Goal: Communication & Community: Answer question/provide support

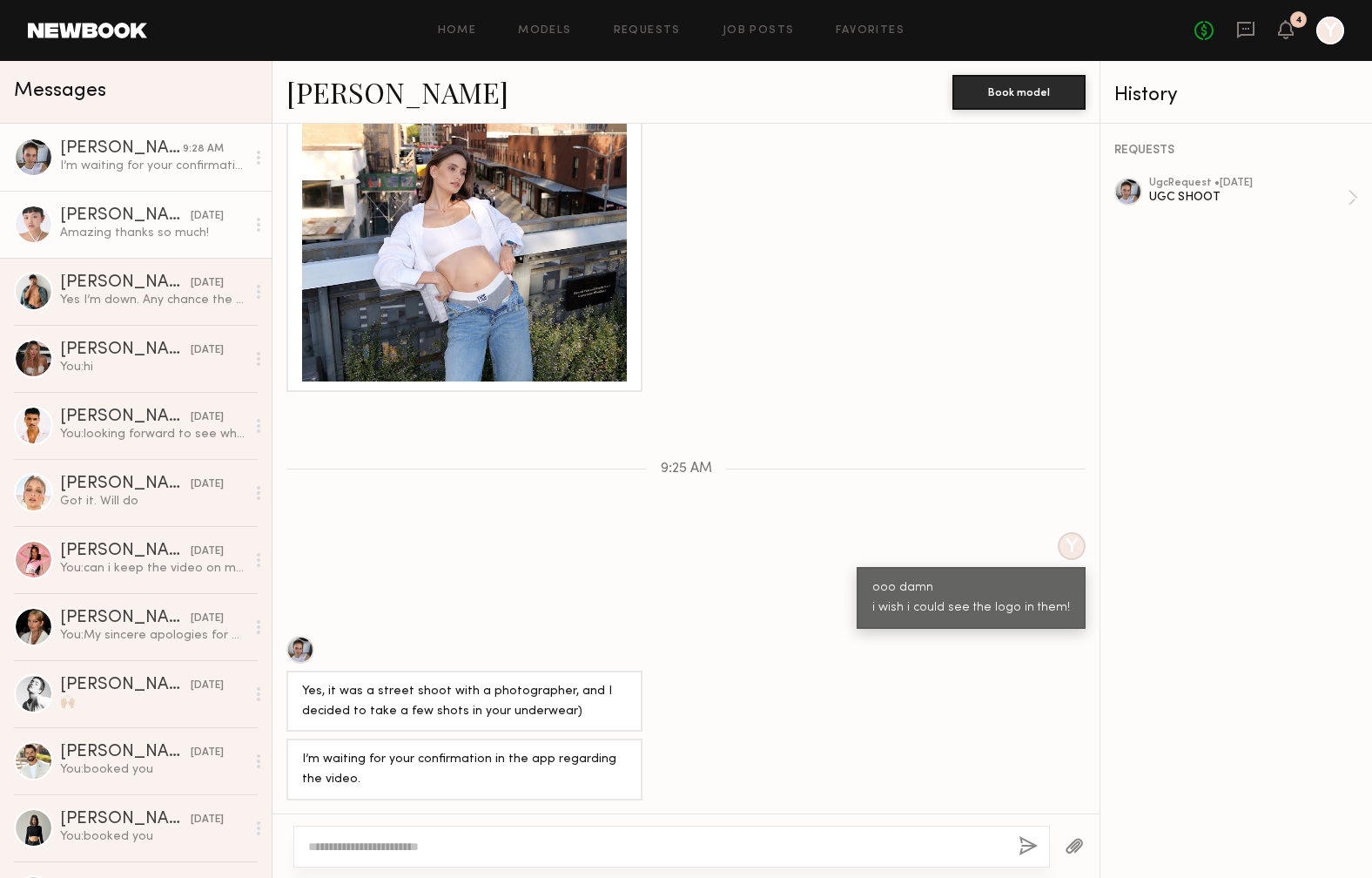
click at [108, 230] on div "Amazing thanks so much!" at bounding box center [153, 232] width 185 height 16
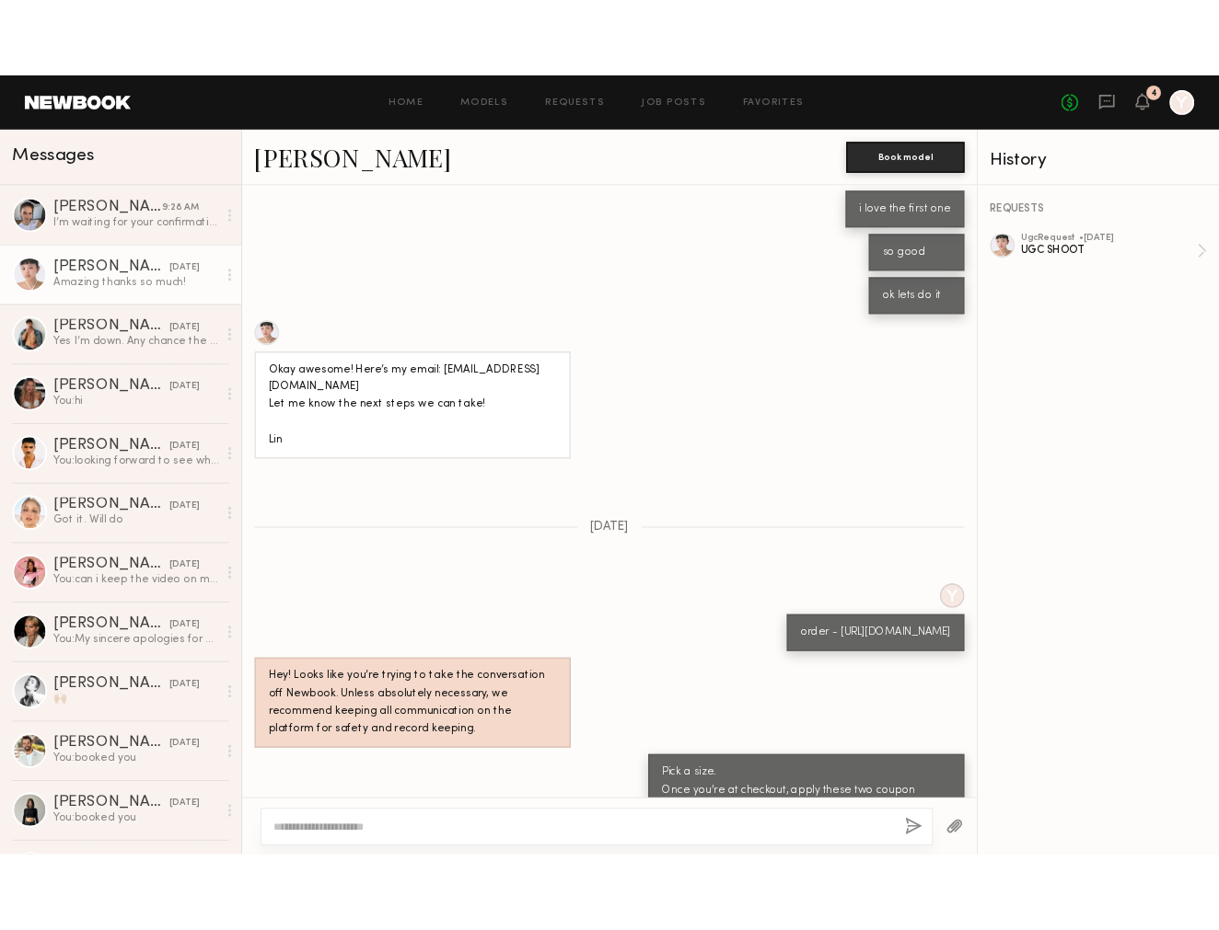
scroll to position [1388, 0]
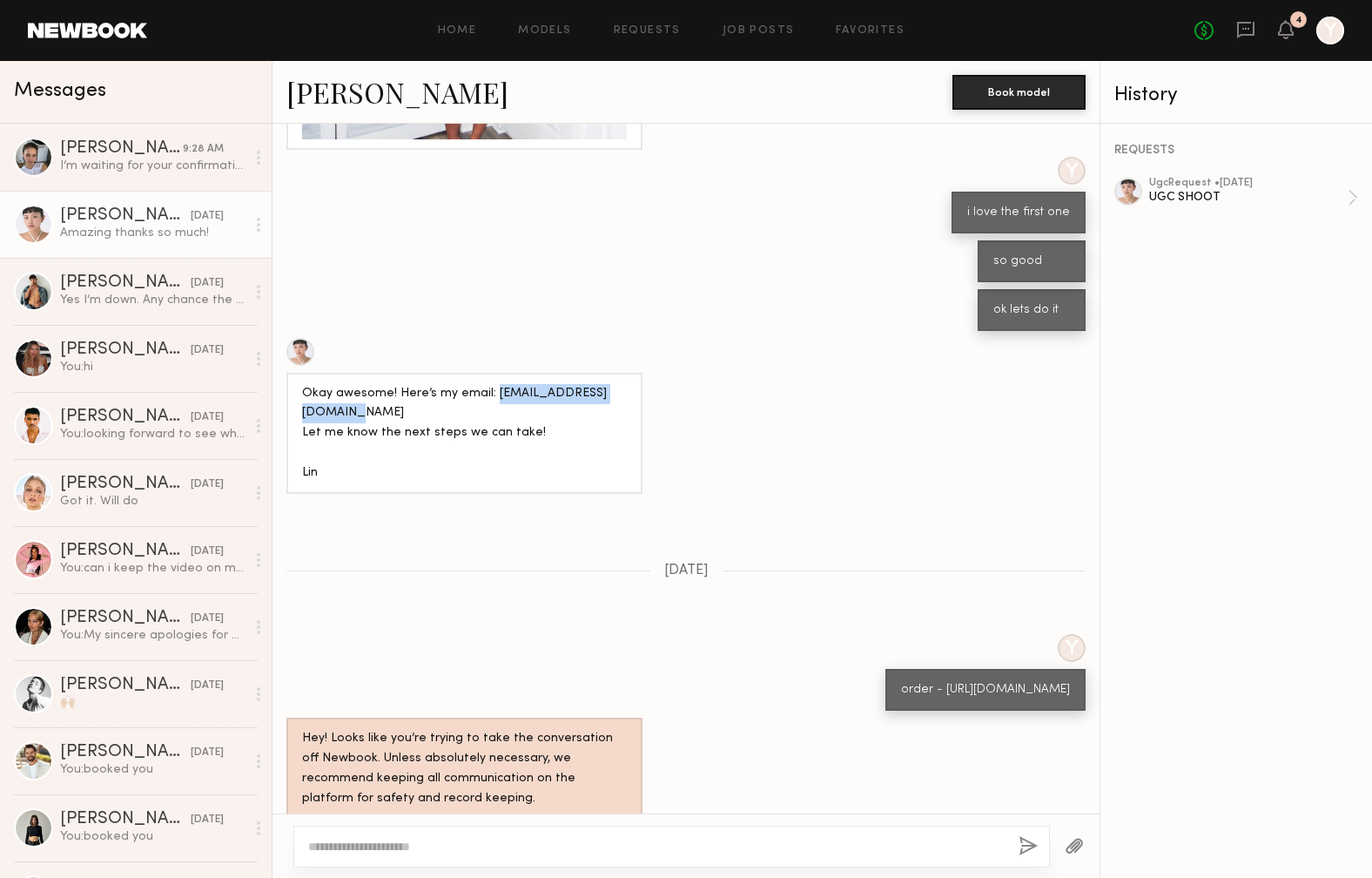
drag, startPoint x: 479, startPoint y: 394, endPoint x: 297, endPoint y: 388, distance: 182.1
click at [297, 388] on div "Okay awesome! Here’s my email: [EMAIL_ADDRESS][DOMAIN_NAME] Let me know the nex…" at bounding box center [465, 433] width 356 height 122
copy div "[EMAIL_ADDRESS][DOMAIN_NAME]"
click at [730, 182] on div "Y i love the first one" at bounding box center [686, 195] width 827 height 77
click at [1181, 509] on div "REQUESTS ugc Request • [DATE] UGC SHOOT" at bounding box center [1236, 500] width 272 height 754
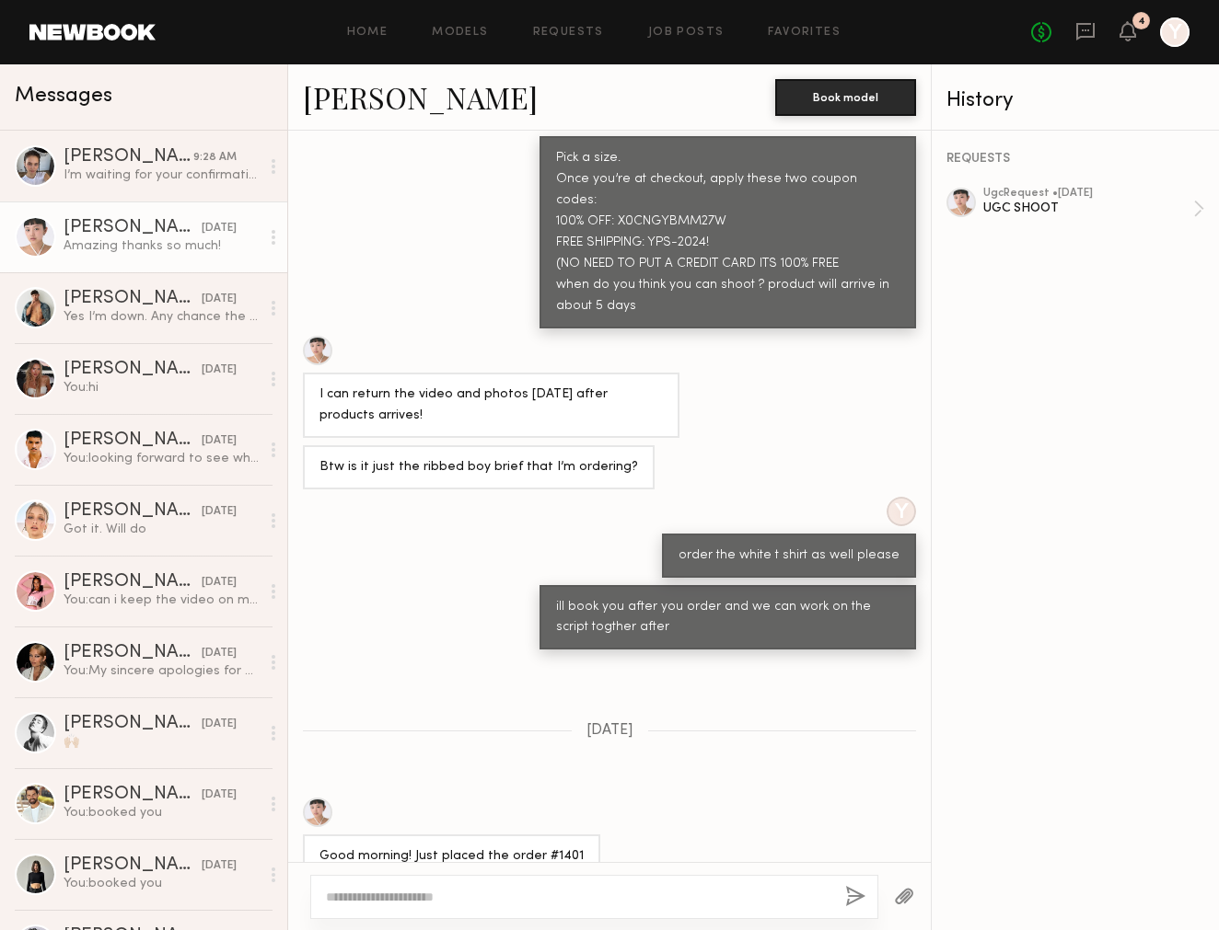
scroll to position [2629, 0]
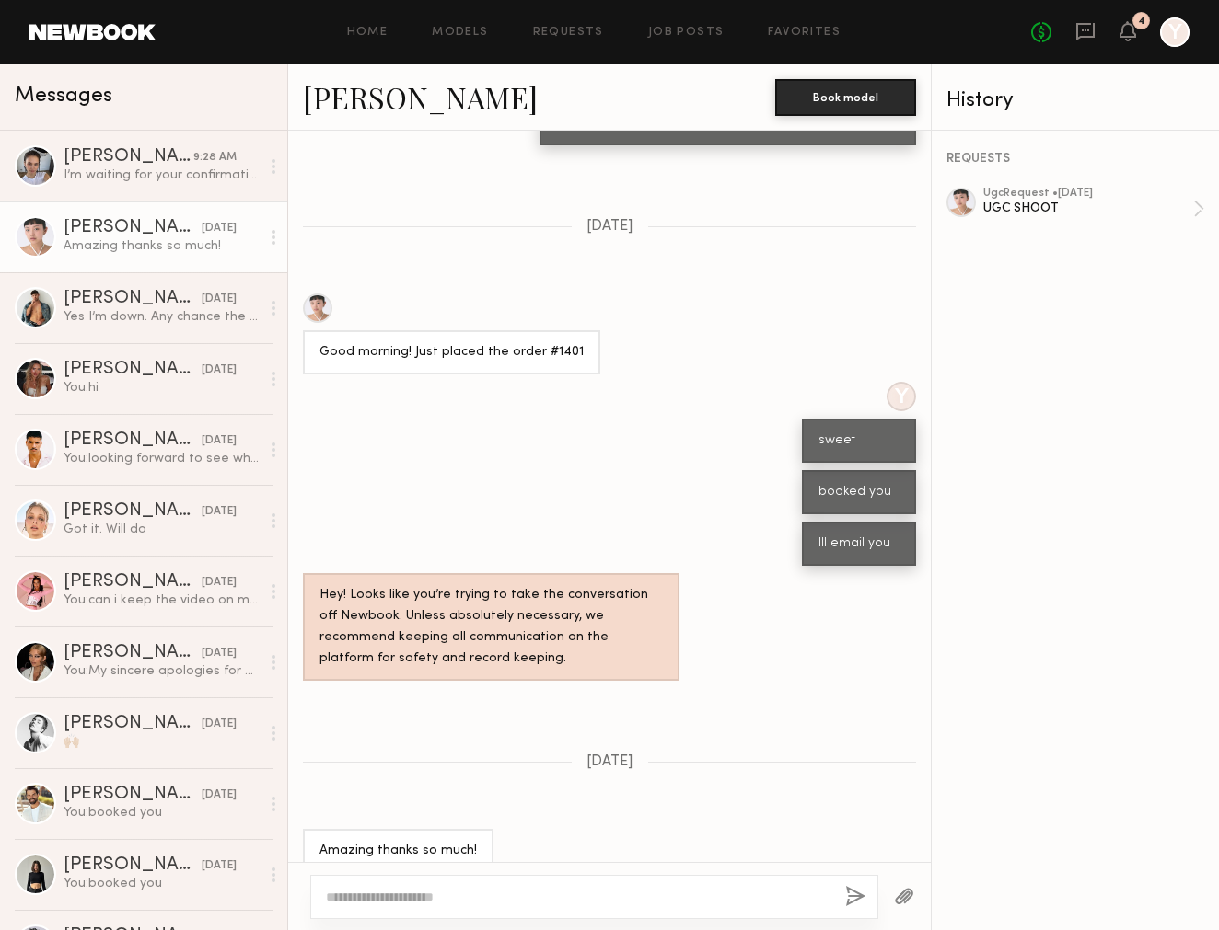
click at [460, 904] on textarea at bounding box center [578, 897] width 504 height 18
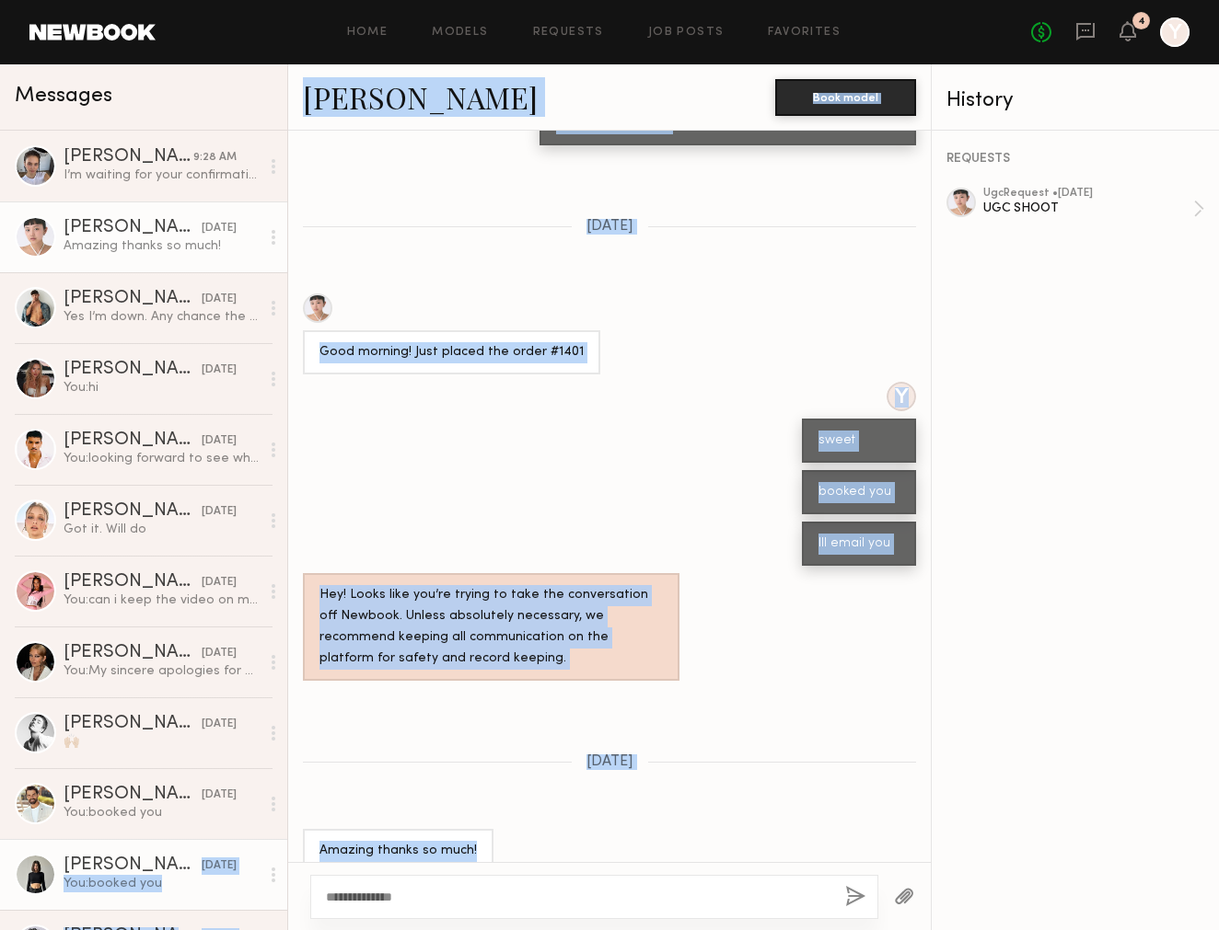
drag, startPoint x: 480, startPoint y: 907, endPoint x: 225, endPoint y: 856, distance: 261.0
click at [225, 856] on div "Messages [PERSON_NAME] 9:28 AM I’m waiting for your confirmation in the app reg…" at bounding box center [609, 497] width 1219 height 866
click at [466, 893] on textarea "**********" at bounding box center [578, 897] width 504 height 18
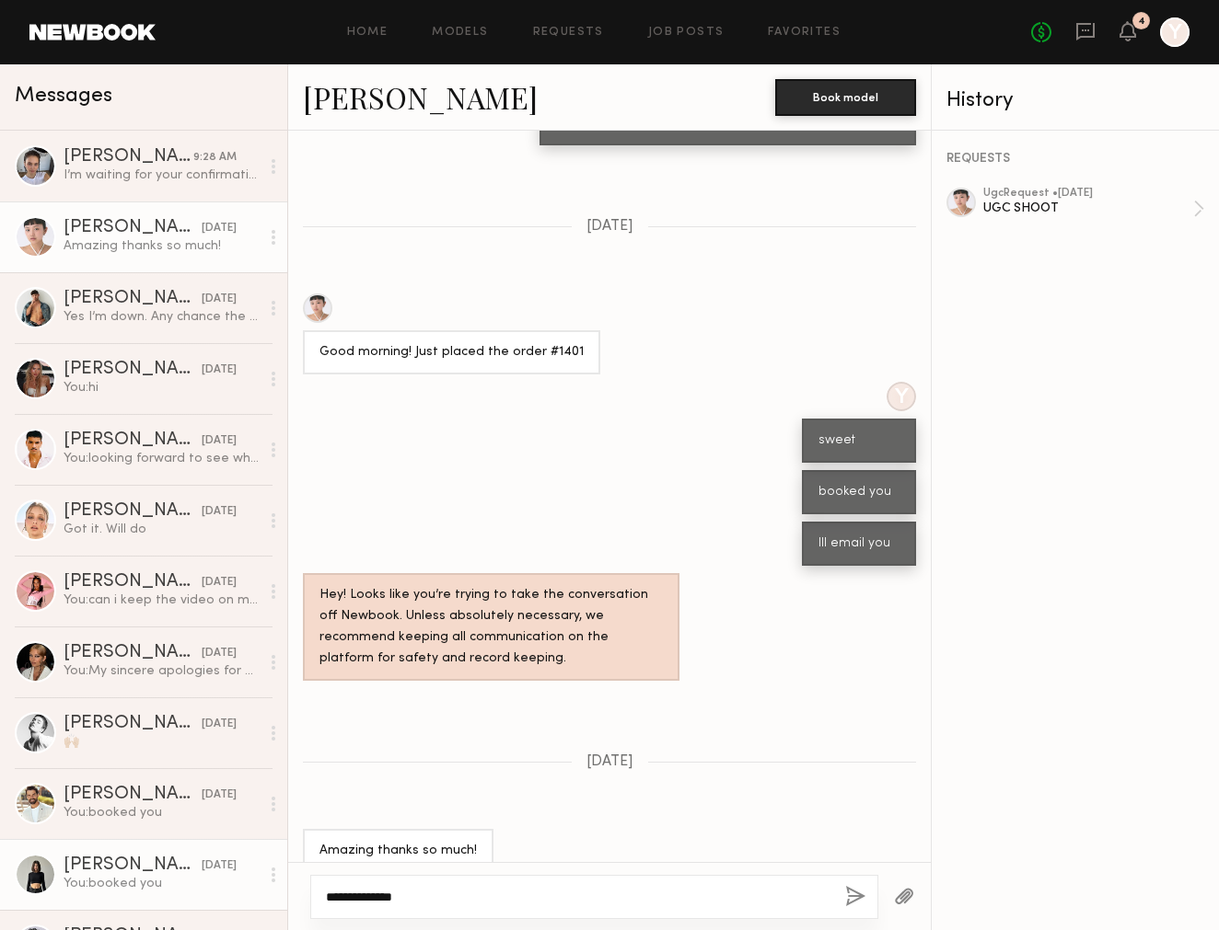
drag, startPoint x: 466, startPoint y: 893, endPoint x: 272, endPoint y: 895, distance: 193.3
click at [272, 895] on div "Messages [PERSON_NAME] 9:28 AM I’m waiting for your confirmation in the app reg…" at bounding box center [609, 497] width 1219 height 866
type textarea "**********"
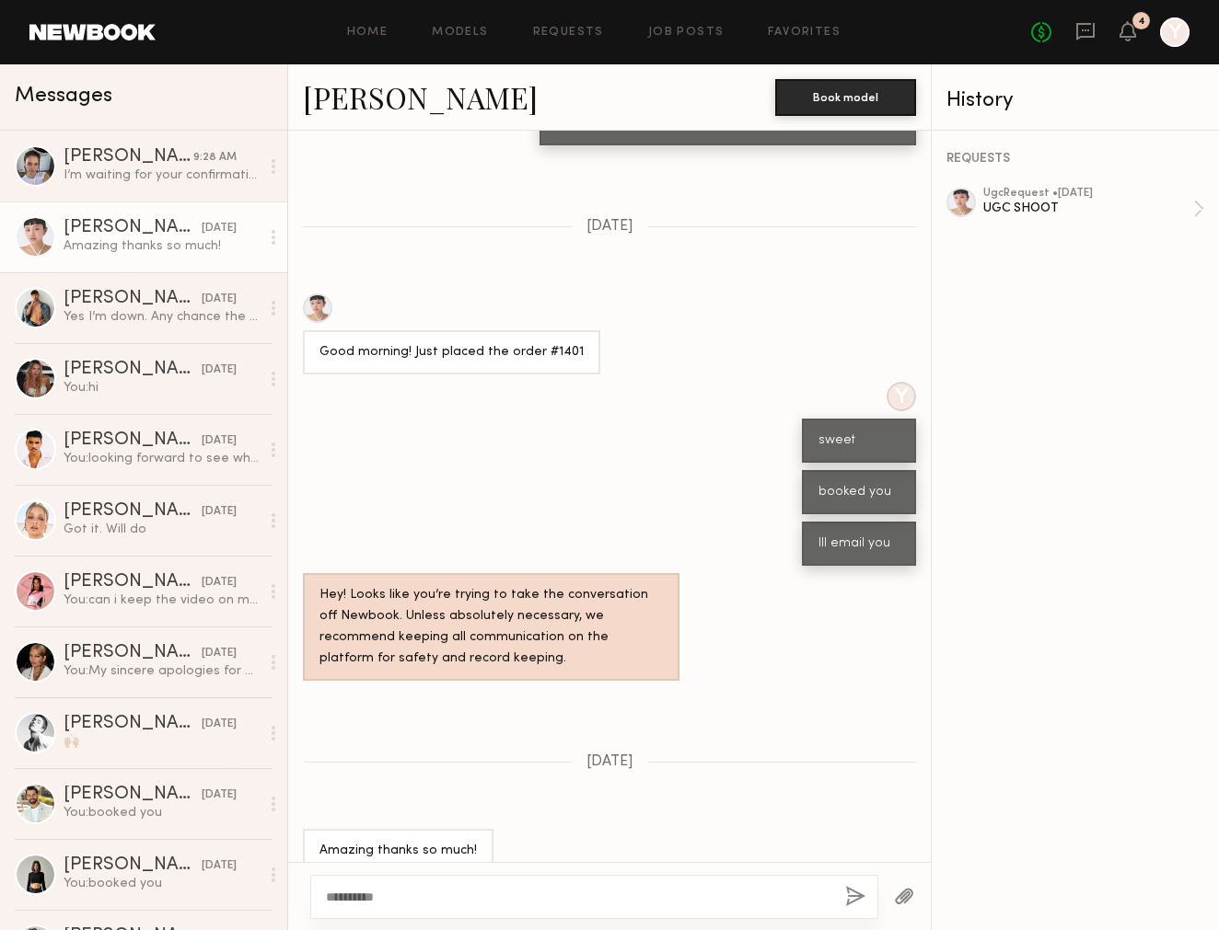
click at [855, 895] on button "button" at bounding box center [855, 897] width 20 height 23
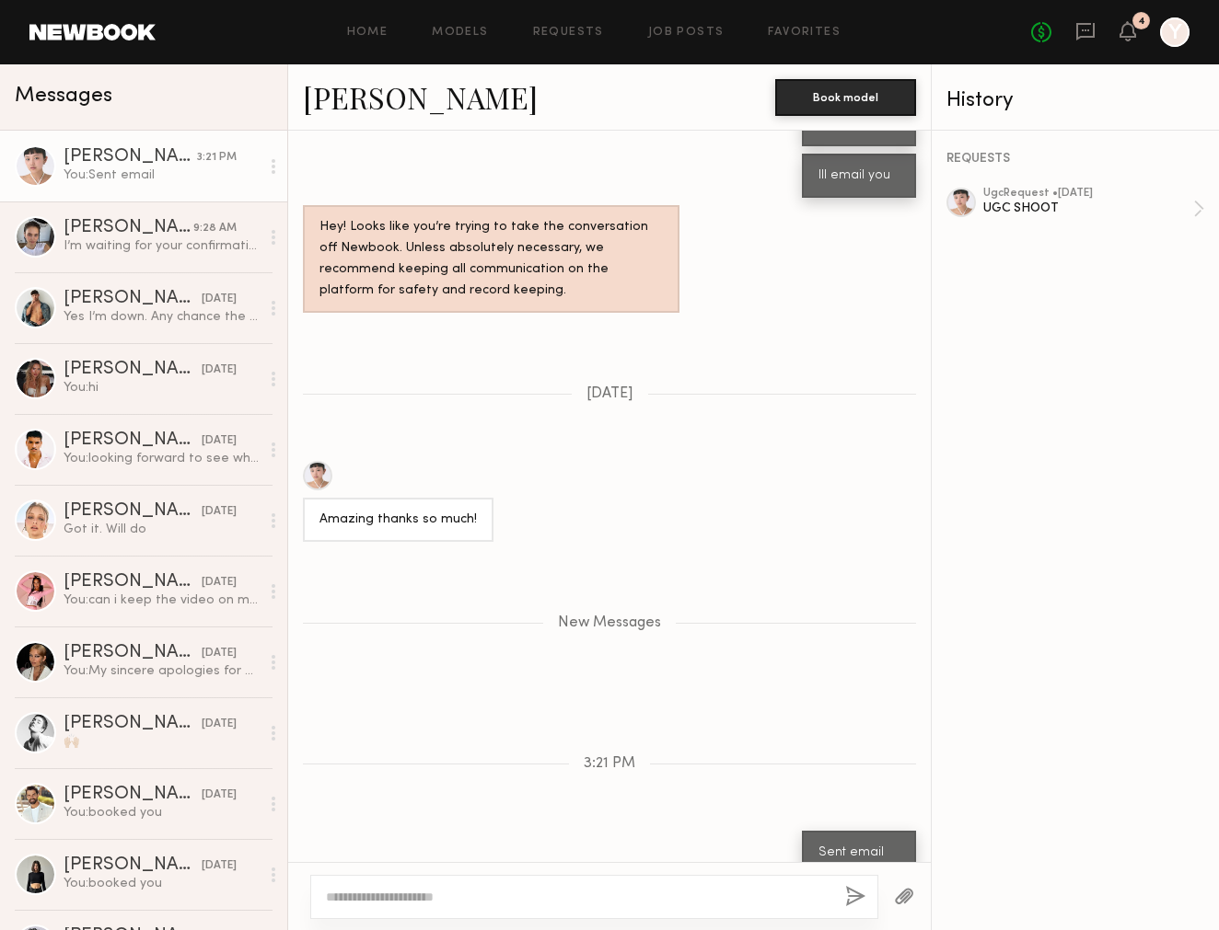
scroll to position [3113, 0]
